Goal: Information Seeking & Learning: Learn about a topic

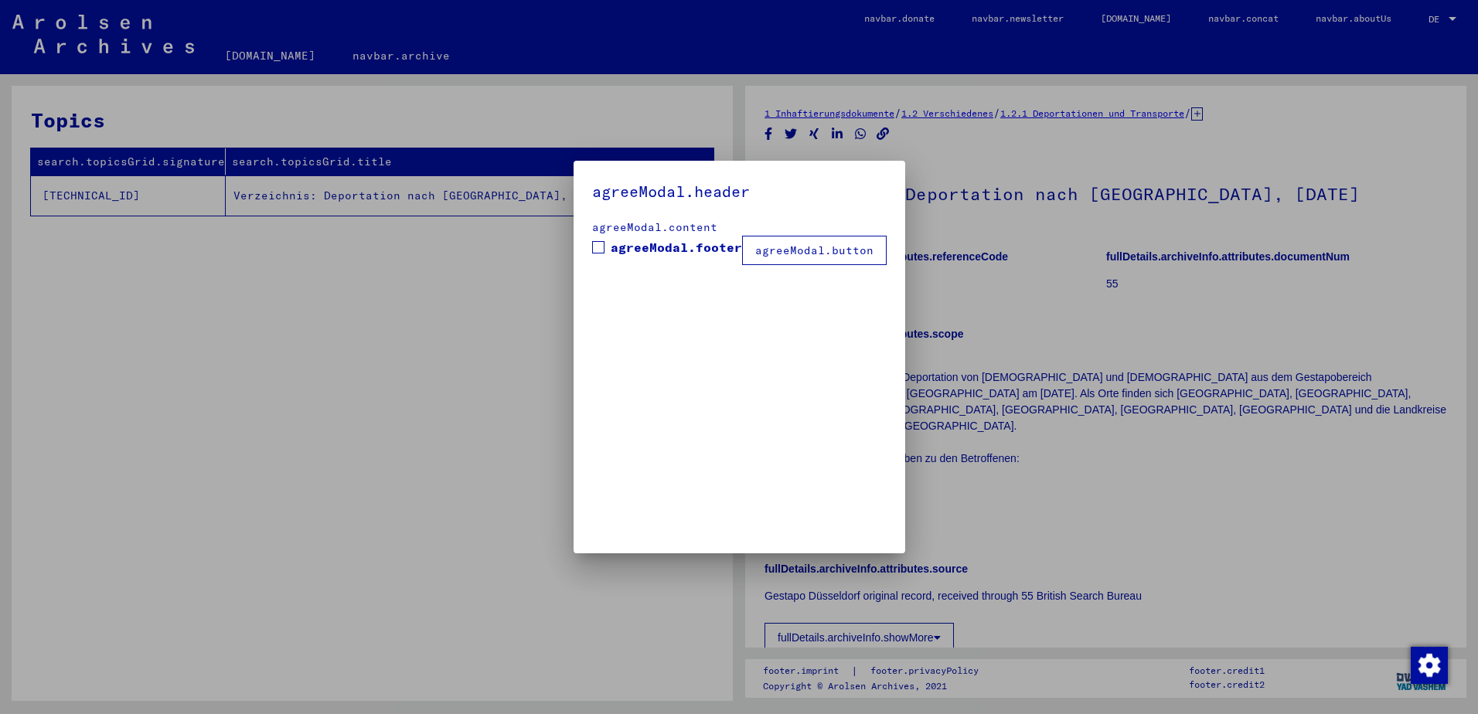
click at [615, 247] on span "agreeModal.footer" at bounding box center [676, 247] width 131 height 19
click at [827, 247] on button "agreeModal.button" at bounding box center [814, 250] width 145 height 29
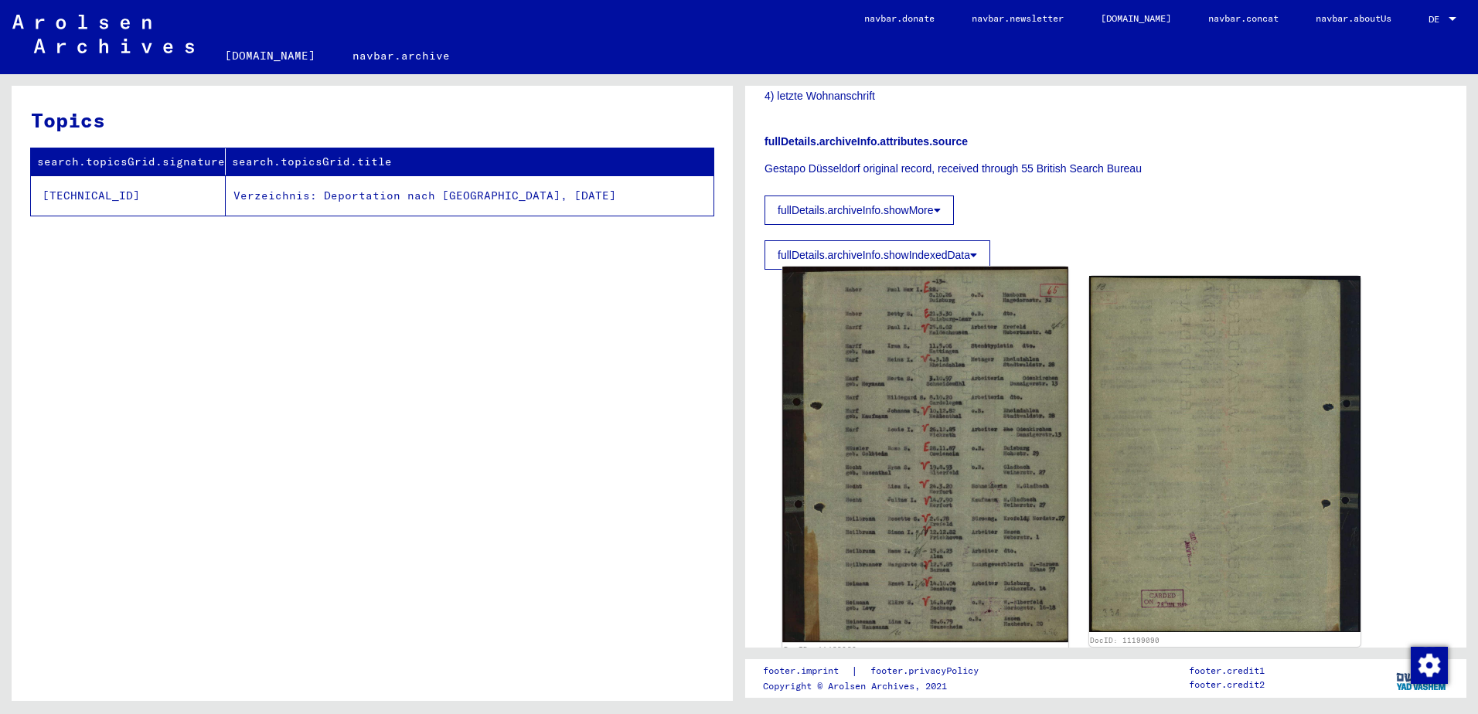
scroll to position [455, 0]
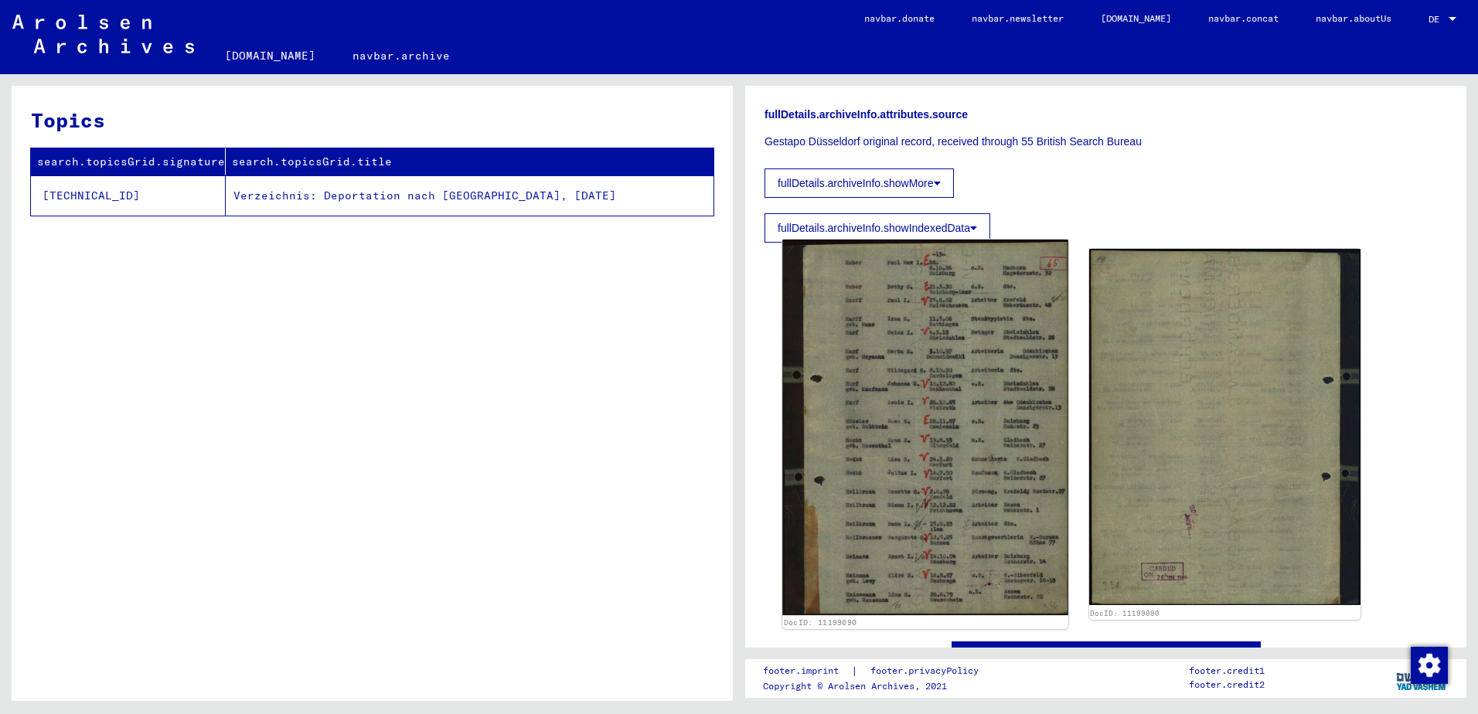
click at [904, 366] on img at bounding box center [924, 428] width 285 height 376
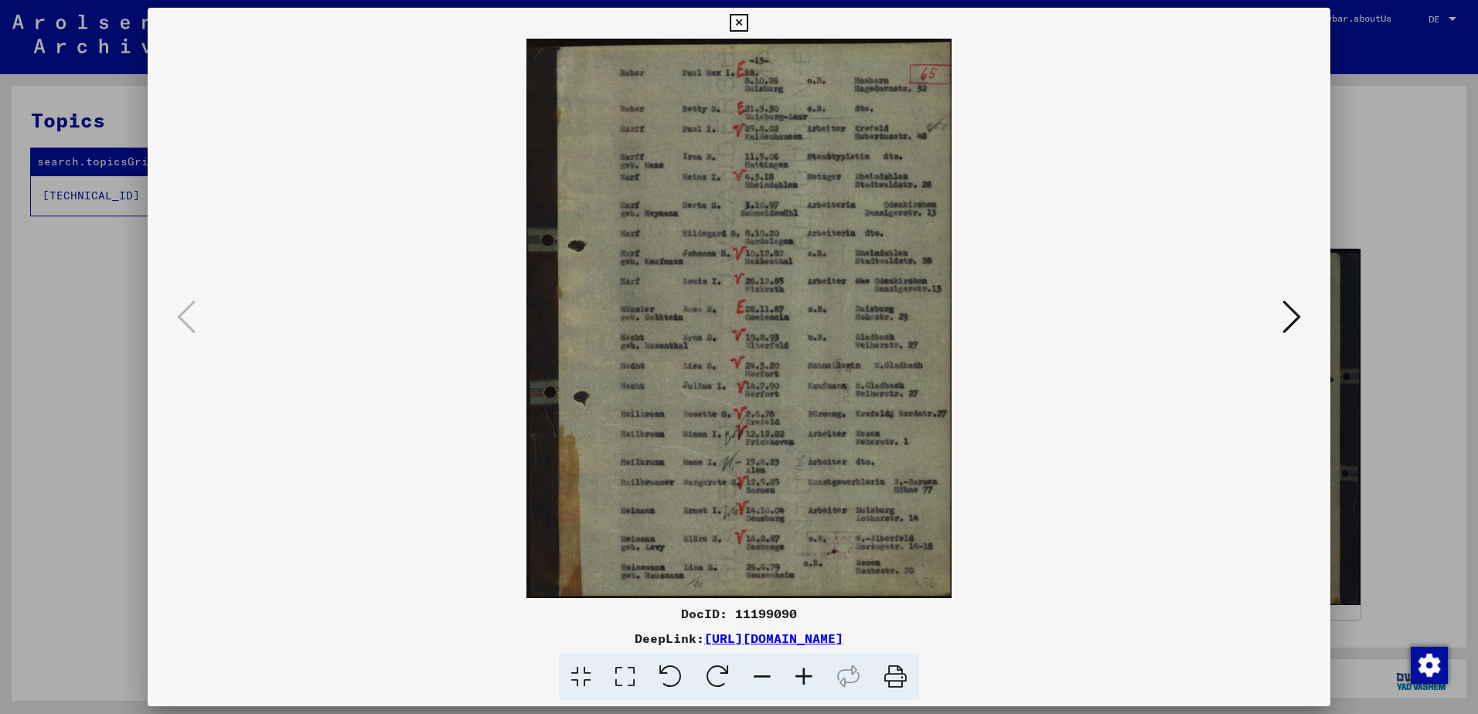
click at [797, 681] on icon at bounding box center [804, 677] width 42 height 47
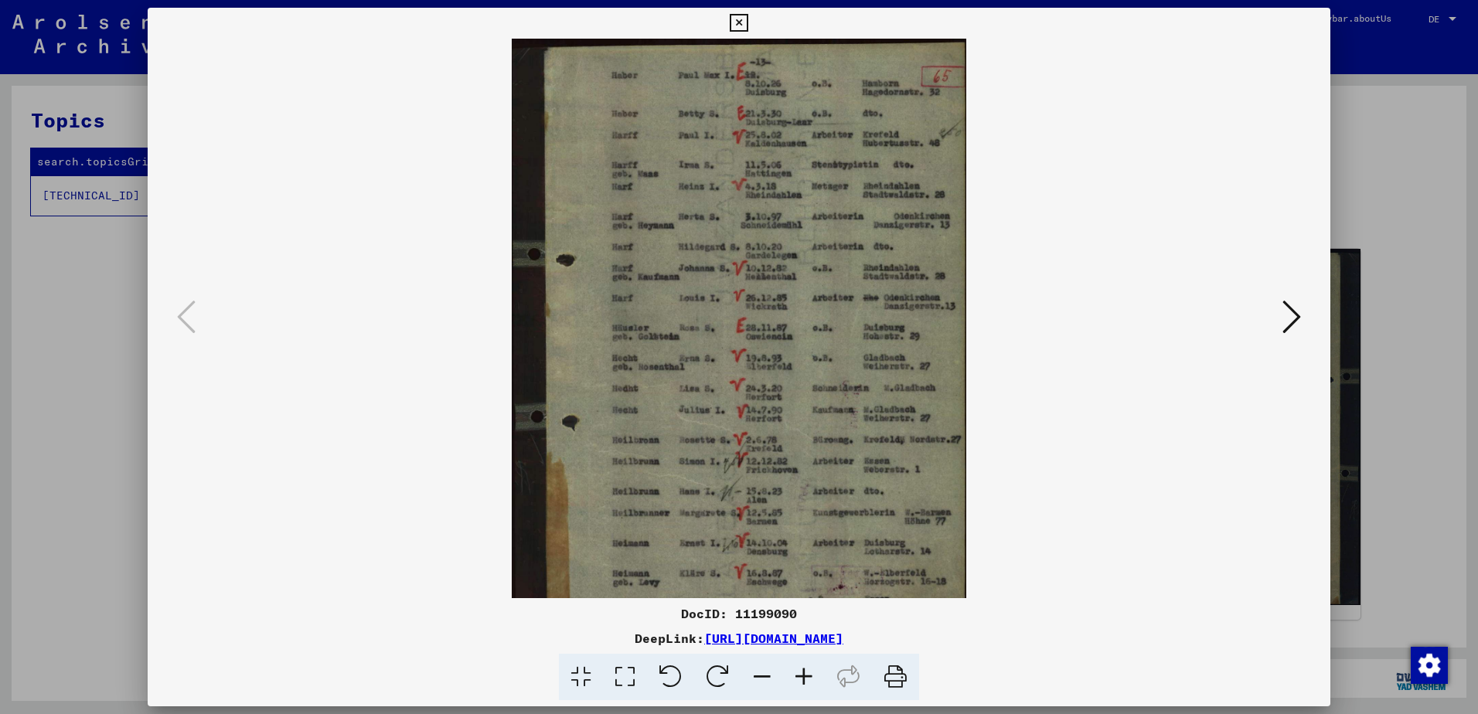
click at [798, 679] on icon at bounding box center [804, 677] width 42 height 47
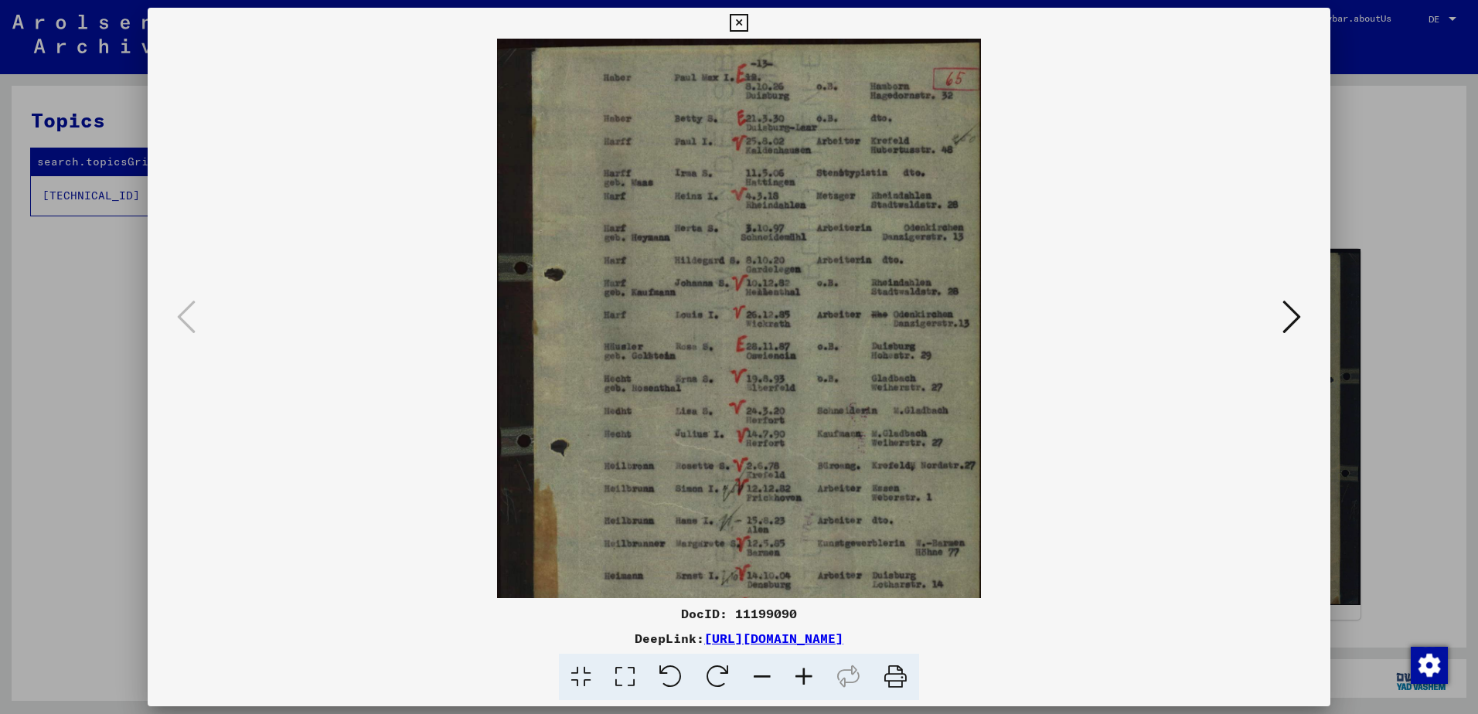
click at [798, 679] on icon at bounding box center [804, 677] width 42 height 47
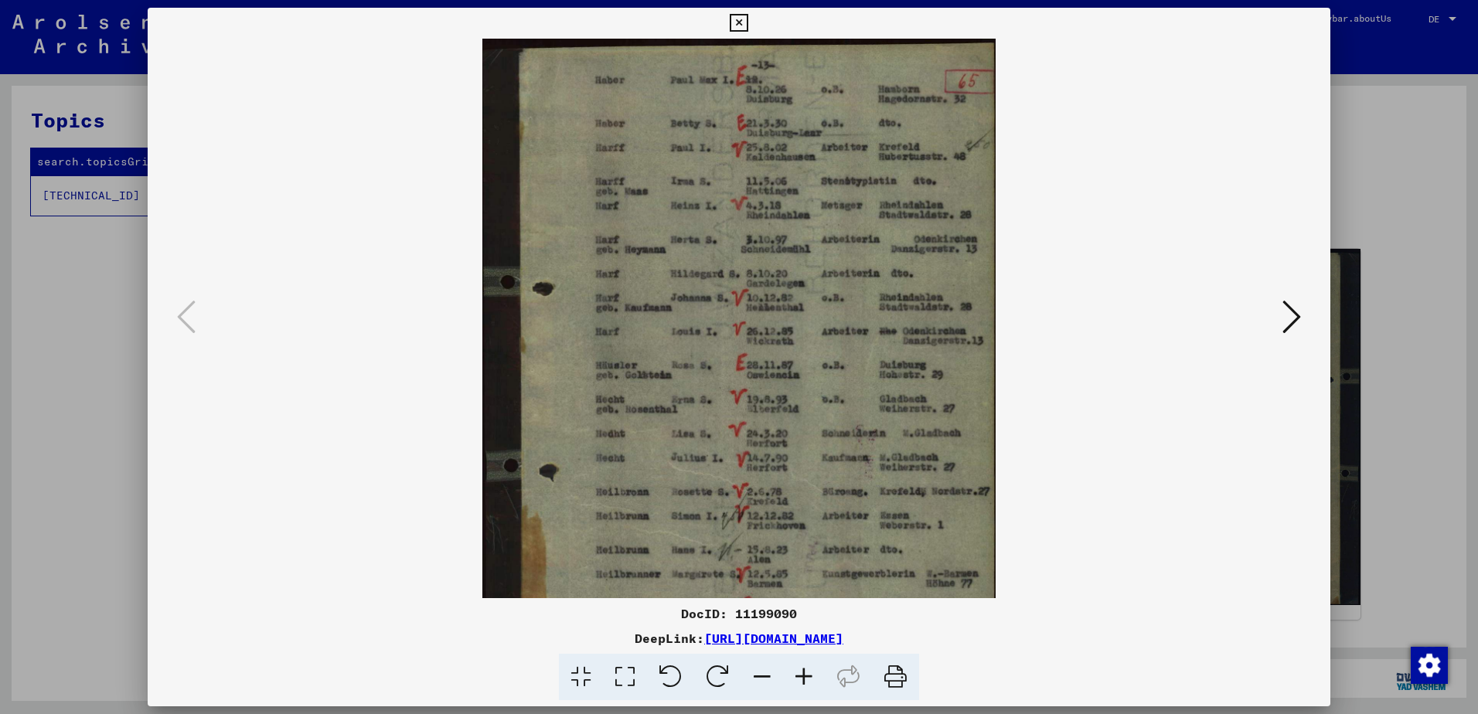
click at [798, 679] on icon at bounding box center [804, 677] width 42 height 47
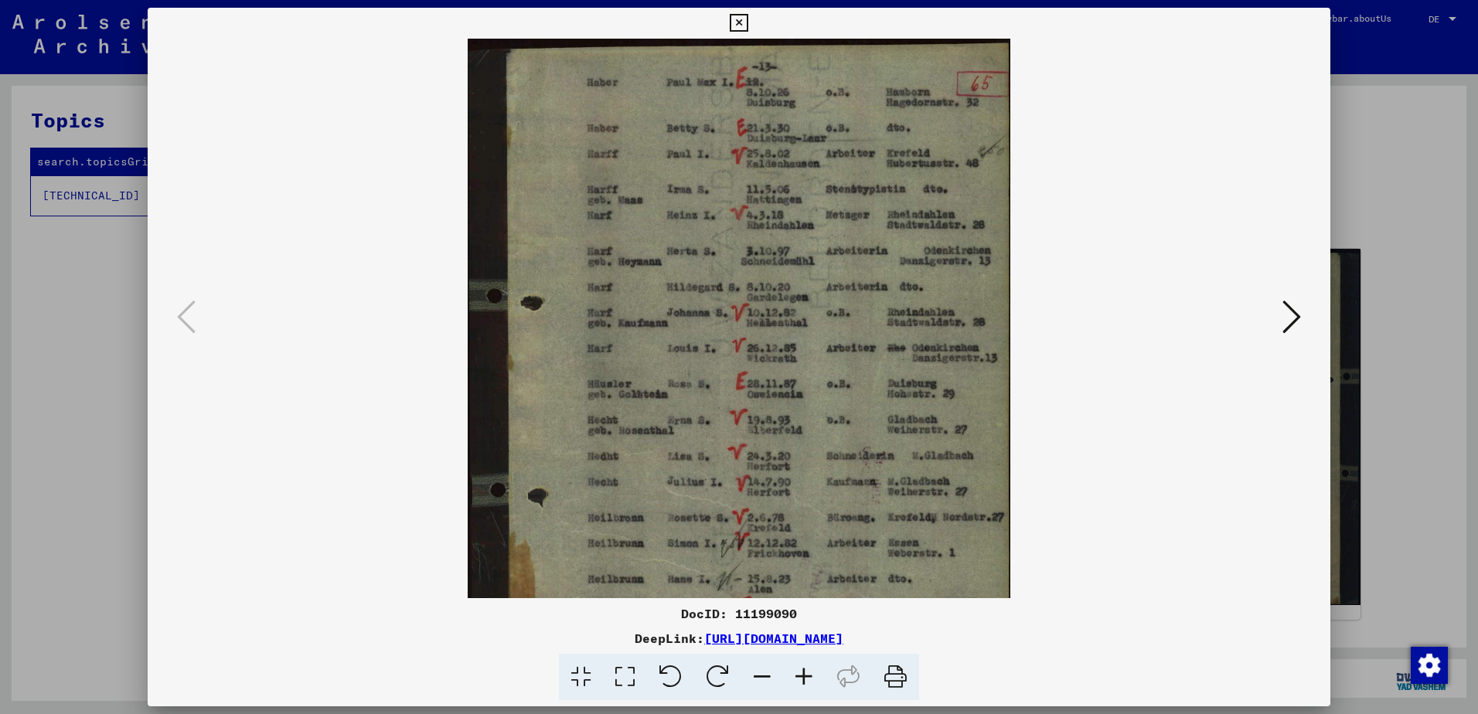
click at [798, 679] on icon at bounding box center [804, 677] width 42 height 47
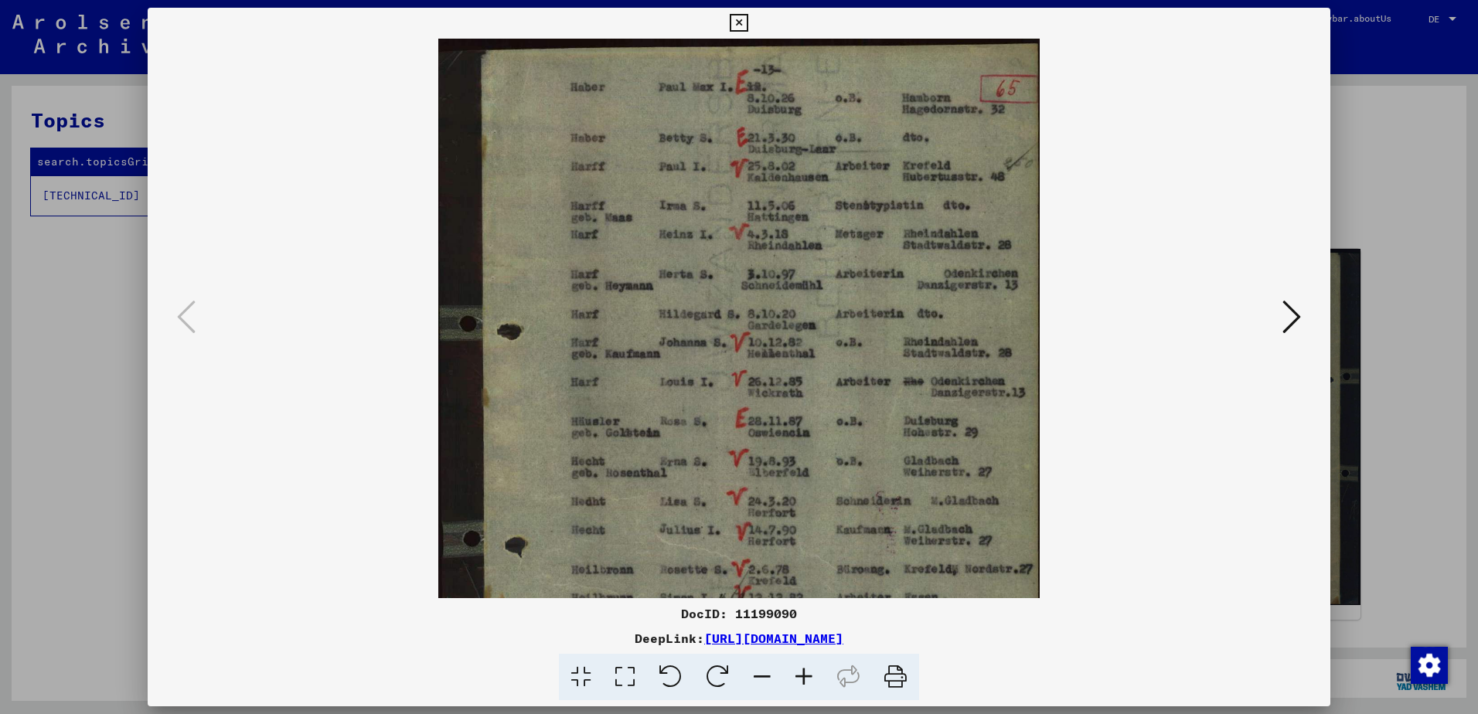
click at [798, 679] on icon at bounding box center [804, 677] width 42 height 47
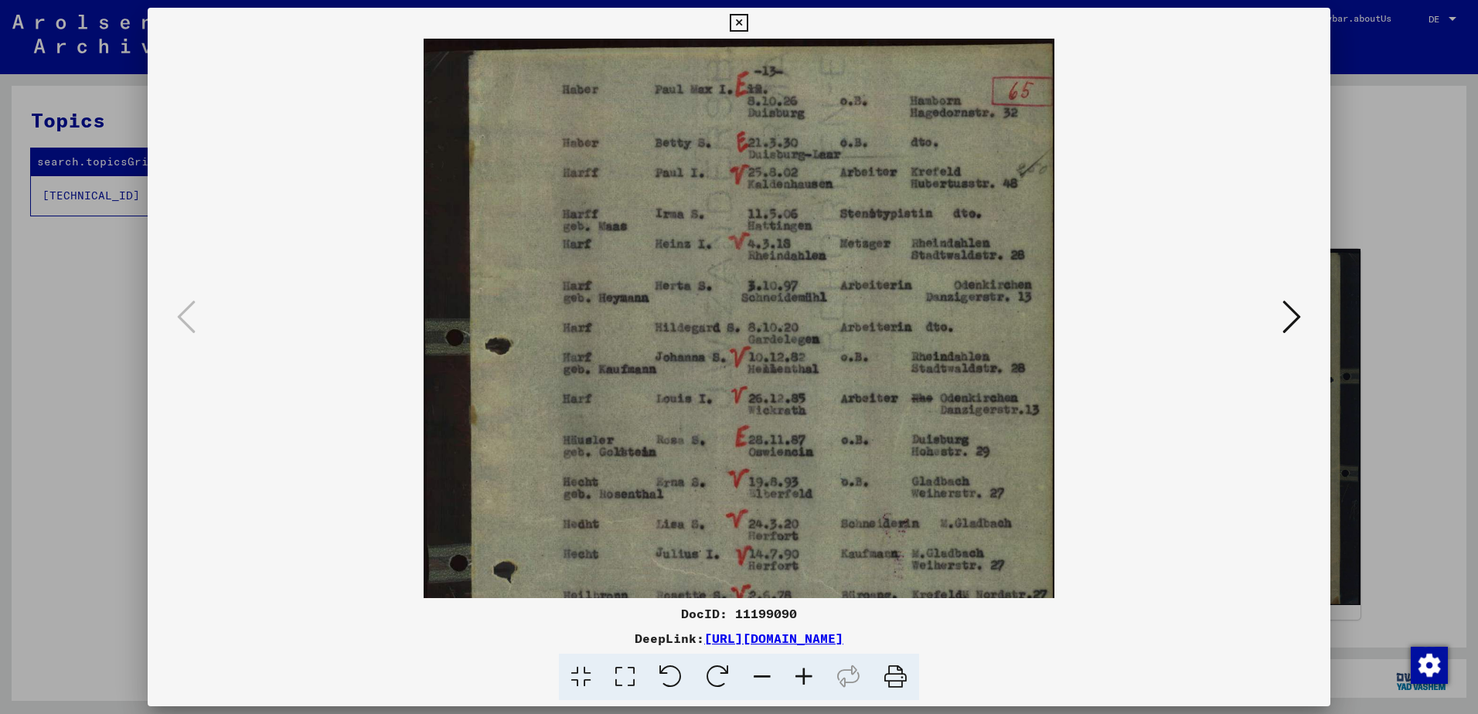
click at [798, 679] on icon at bounding box center [804, 677] width 42 height 47
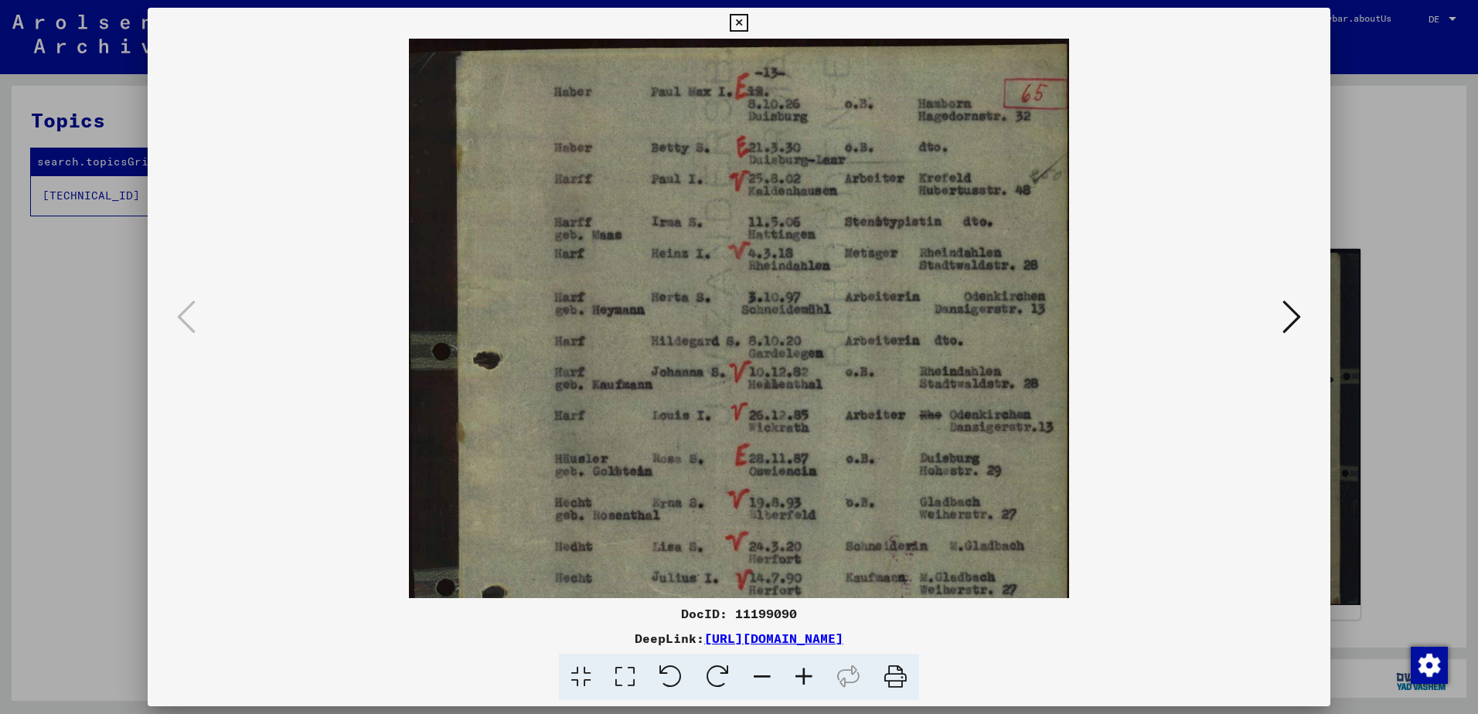
click at [798, 679] on icon at bounding box center [804, 677] width 42 height 47
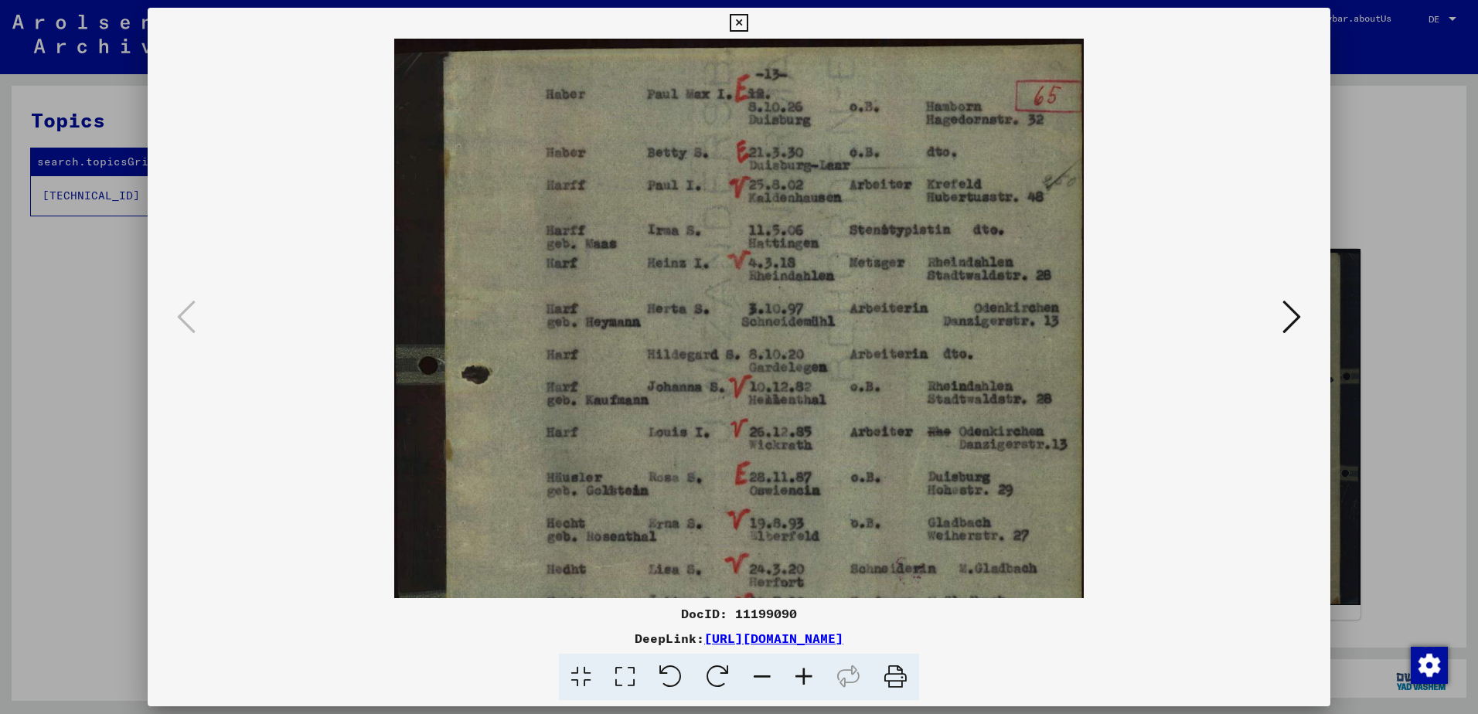
click at [798, 679] on icon at bounding box center [804, 677] width 42 height 47
